Goal: Task Accomplishment & Management: Complete application form

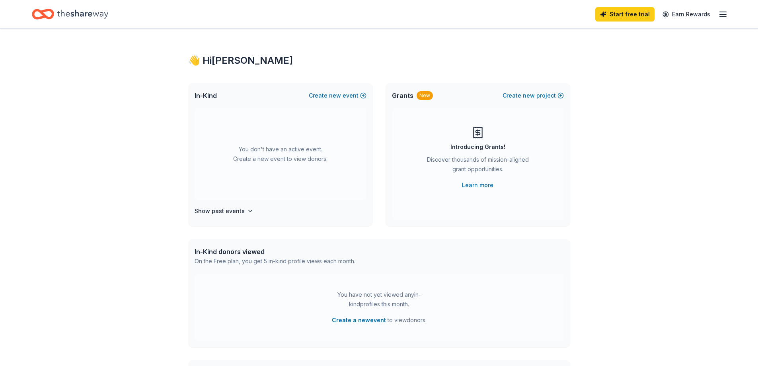
click at [725, 16] on icon "button" at bounding box center [724, 15] width 10 height 10
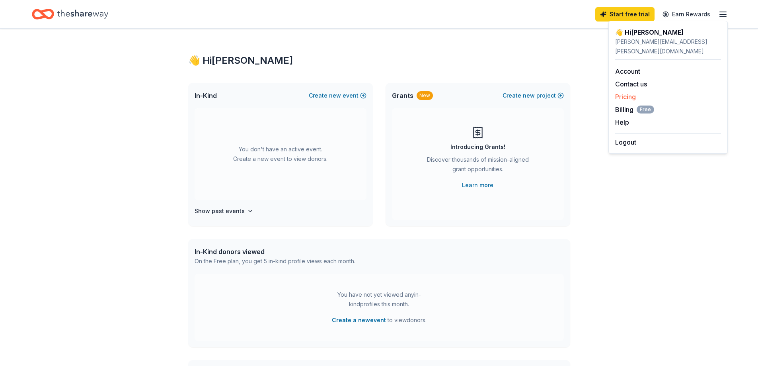
click at [627, 93] on link "Pricing" at bounding box center [625, 97] width 21 height 8
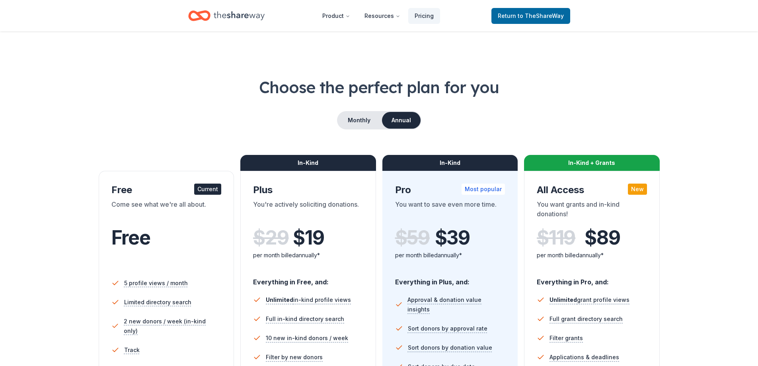
click at [231, 13] on icon "Home" at bounding box center [239, 16] width 51 height 16
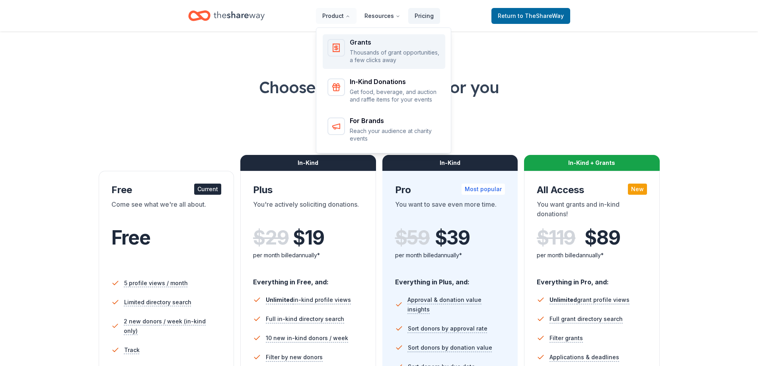
click at [395, 52] on p "Thousands of grant opportunities, a few clicks away" at bounding box center [395, 57] width 91 height 16
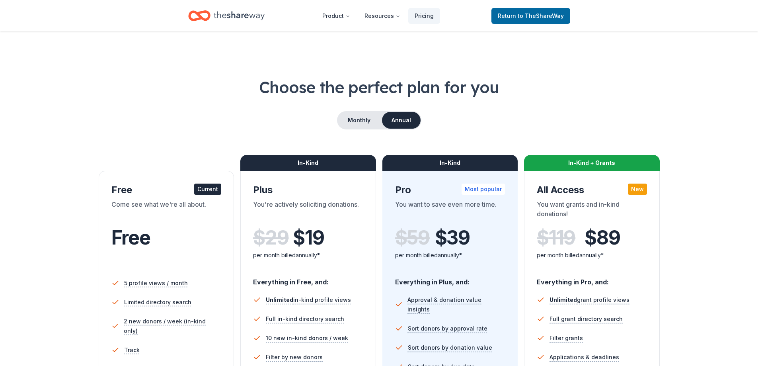
click at [223, 20] on icon "Home" at bounding box center [239, 16] width 51 height 16
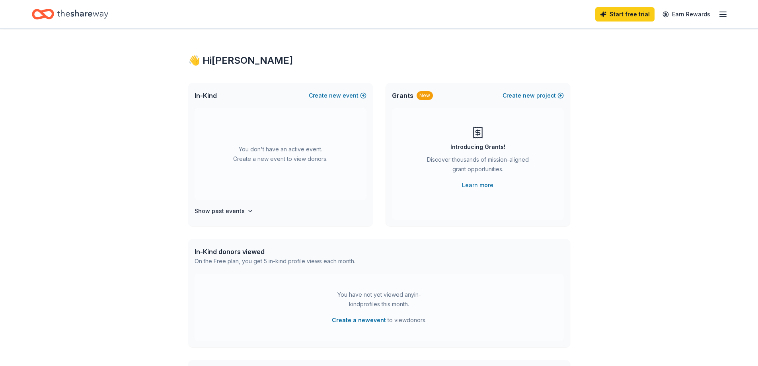
click at [723, 13] on icon "button" at bounding box center [724, 15] width 10 height 10
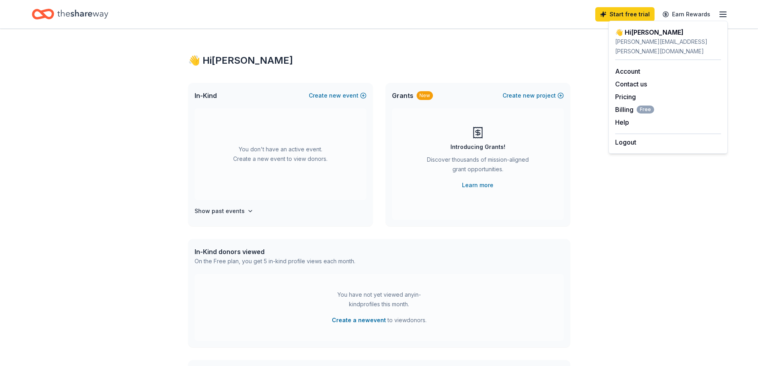
click at [319, 67] on div "👋 Hi [PERSON_NAME] In-Kind Create new event You don't have an active event. Cre…" at bounding box center [380, 261] width 408 height 465
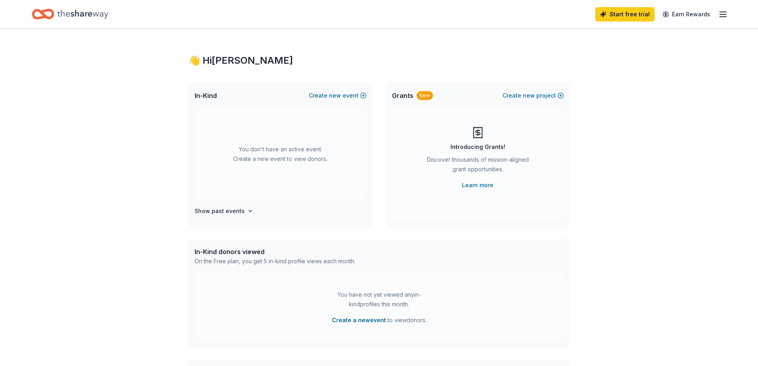
drag, startPoint x: 544, startPoint y: 94, endPoint x: 504, endPoint y: 112, distance: 43.5
click at [443, 84] on div "Grants New Create new project" at bounding box center [478, 95] width 185 height 25
click at [532, 96] on span "new" at bounding box center [529, 96] width 12 height 10
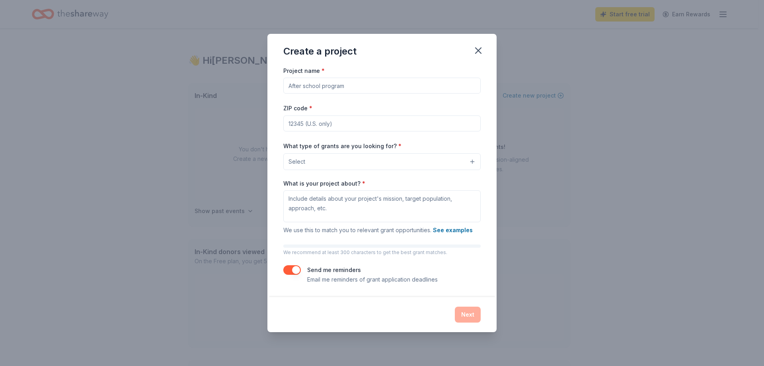
scroll to position [185, 0]
click at [303, 82] on input "Project name *" at bounding box center [381, 86] width 197 height 16
type input "Novermber push"
click at [311, 119] on input "ZIP code *" at bounding box center [381, 123] width 197 height 16
type input "43213"
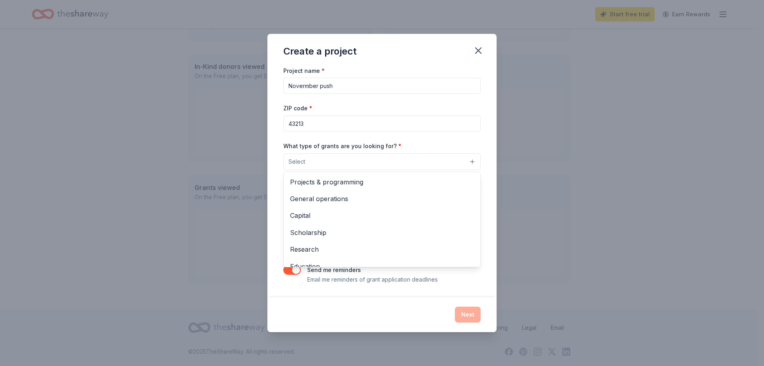
click at [345, 162] on button "Select" at bounding box center [381, 161] width 197 height 17
click at [350, 197] on span "General operations" at bounding box center [382, 198] width 184 height 10
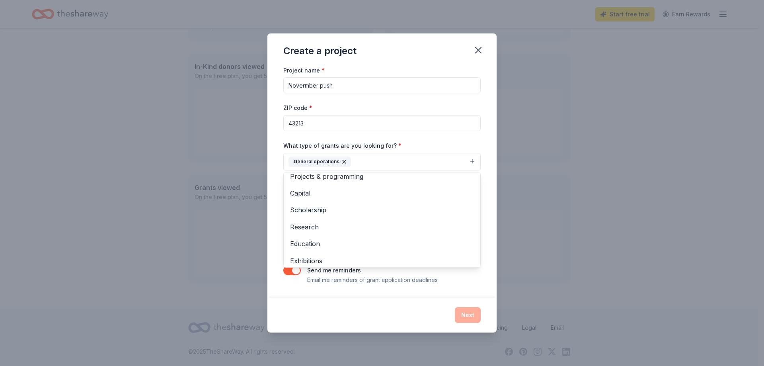
scroll to position [0, 0]
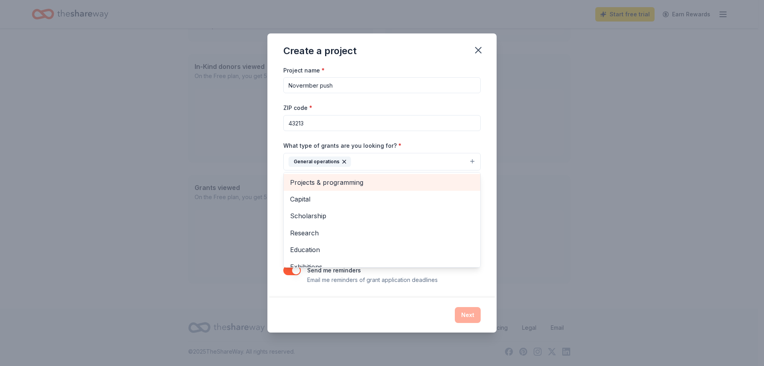
click at [364, 183] on span "Projects & programming" at bounding box center [382, 182] width 184 height 10
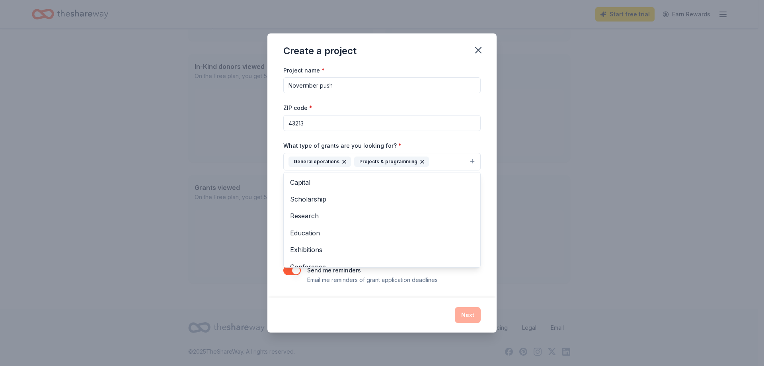
click at [283, 158] on div "Project name * Novermber push ZIP code * 43213 What type of grants are you look…" at bounding box center [382, 181] width 229 height 232
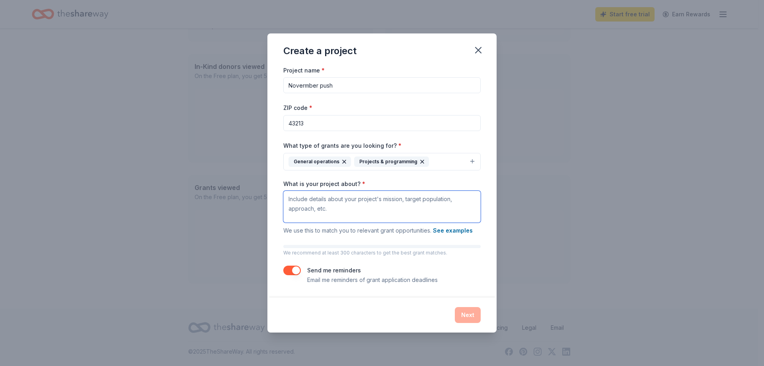
click at [323, 204] on textarea "What is your project about? *" at bounding box center [381, 207] width 197 height 32
type textarea "o"
click at [305, 86] on input "Novermber push" at bounding box center [381, 85] width 197 height 16
type input "November push"
drag, startPoint x: 454, startPoint y: 224, endPoint x: 451, endPoint y: 227, distance: 4.5
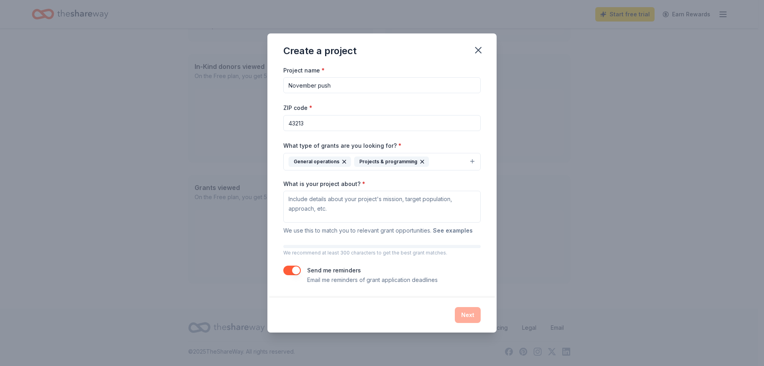
click at [454, 224] on div "What is your project about? * We use this to match you to relevant grant opport…" at bounding box center [381, 208] width 197 height 56
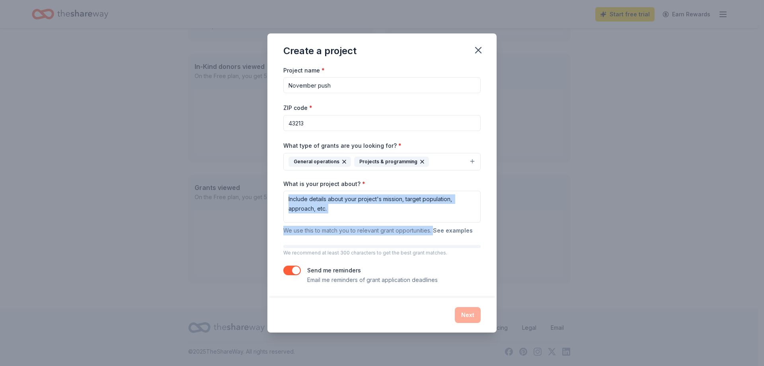
click at [449, 229] on button "See examples" at bounding box center [453, 231] width 40 height 10
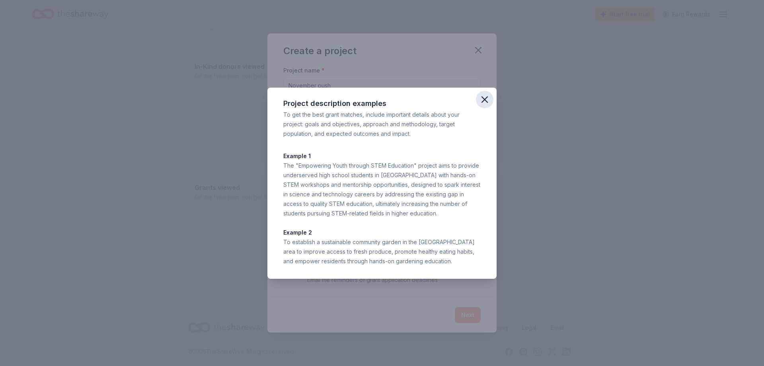
click at [489, 99] on icon "button" at bounding box center [484, 99] width 11 height 11
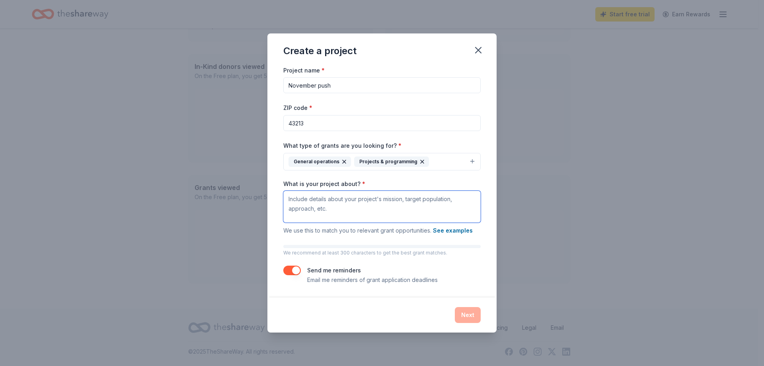
click at [350, 199] on textarea "What is your project about? *" at bounding box center [381, 207] width 197 height 32
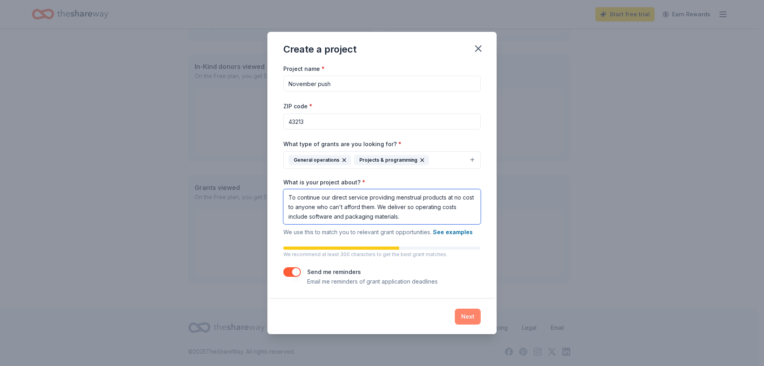
type textarea "To continue our direct service providing menstrual products at no cost to anyon…"
click at [473, 313] on button "Next" at bounding box center [468, 317] width 26 height 16
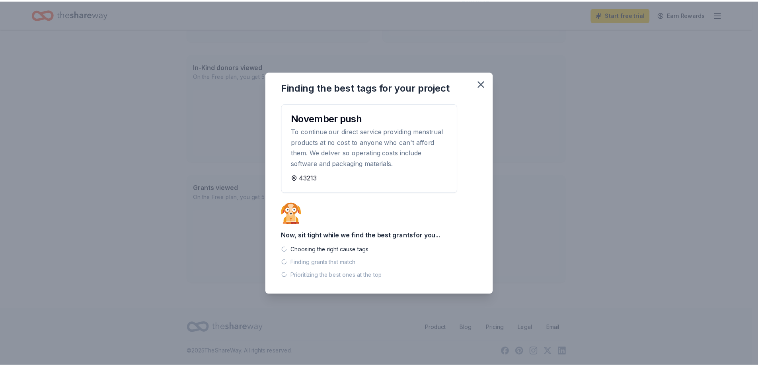
scroll to position [169, 0]
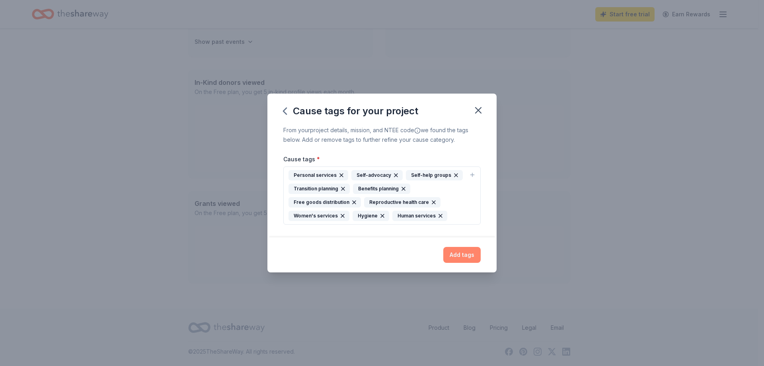
click at [463, 252] on button "Add tags" at bounding box center [461, 255] width 37 height 16
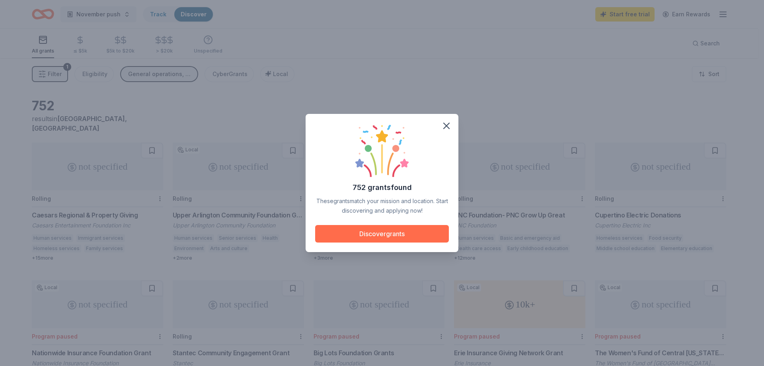
click at [404, 236] on button "Discover grants" at bounding box center [382, 234] width 134 height 18
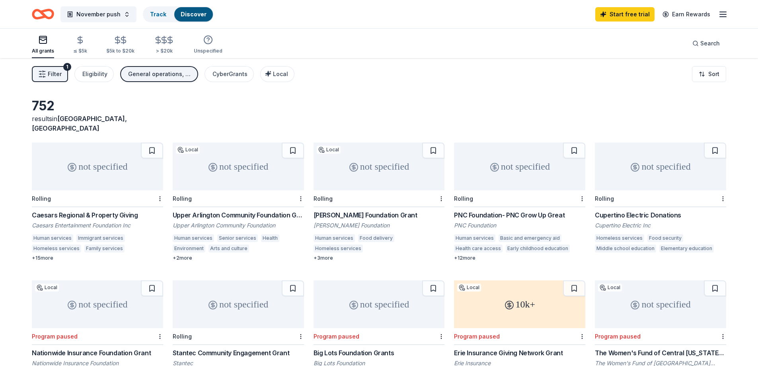
drag, startPoint x: 451, startPoint y: 205, endPoint x: 508, endPoint y: 219, distance: 58.2
click at [508, 219] on div "not specified Rolling Caesars Regional & Property Giving Caesars Entertainment …" at bounding box center [379, 271] width 695 height 256
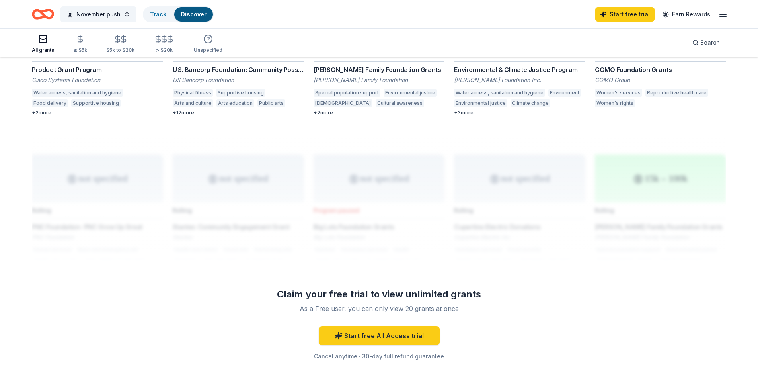
scroll to position [478, 0]
